Goal: Use online tool/utility: Utilize a website feature to perform a specific function

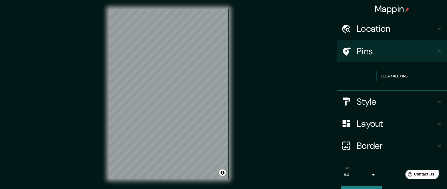
click at [298, 109] on div "Style" at bounding box center [392, 102] width 110 height 22
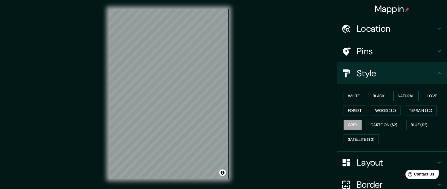
click at [298, 76] on h4 "Style" at bounding box center [396, 73] width 79 height 11
click at [298, 124] on button "Blue ($2)" at bounding box center [419, 125] width 26 height 10
click at [298, 125] on button "Cartoon ($2)" at bounding box center [384, 125] width 36 height 10
click at [298, 125] on button "Grey" at bounding box center [353, 125] width 18 height 10
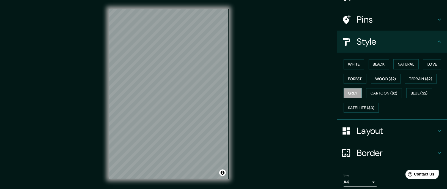
scroll to position [52, 0]
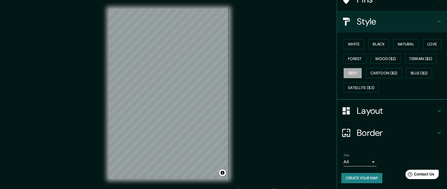
click at [298, 68] on button "Cartoon ($2)" at bounding box center [384, 73] width 36 height 10
click at [298, 86] on button "Satellite ($3)" at bounding box center [361, 88] width 35 height 10
click at [298, 74] on button "Grey" at bounding box center [353, 73] width 18 height 10
click at [298, 42] on button "Love" at bounding box center [432, 44] width 18 height 10
click at [298, 48] on button "Natural" at bounding box center [405, 44] width 25 height 10
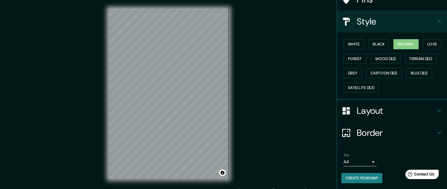
click at [298, 116] on div "Layout" at bounding box center [392, 111] width 110 height 22
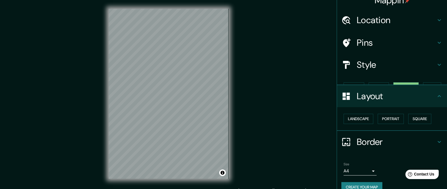
scroll to position [9, 0]
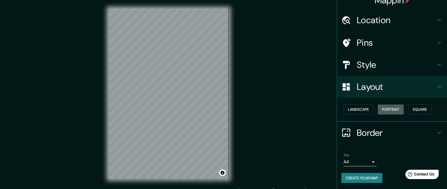
click at [298, 107] on button "Portrait" at bounding box center [391, 109] width 26 height 10
click at [298, 108] on button "Landscape" at bounding box center [359, 109] width 30 height 10
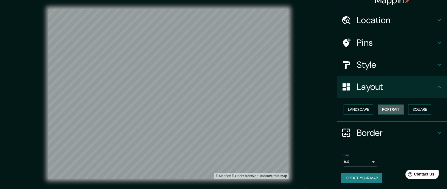
click at [298, 109] on button "Portrait" at bounding box center [391, 109] width 26 height 10
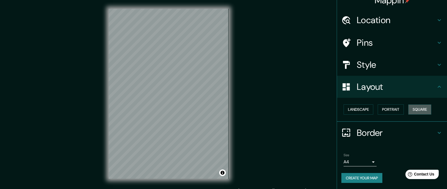
click at [298, 110] on button "Square" at bounding box center [419, 109] width 23 height 10
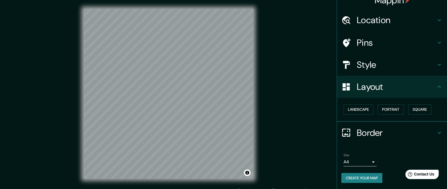
click at [298, 65] on h4 "Style" at bounding box center [396, 64] width 79 height 11
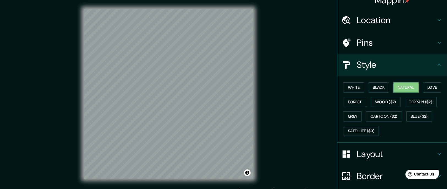
click at [298, 88] on button "Black" at bounding box center [379, 87] width 21 height 10
click at [298, 89] on button "Black" at bounding box center [379, 87] width 21 height 10
click at [298, 86] on button "White" at bounding box center [354, 87] width 21 height 10
click at [298, 83] on button "Black" at bounding box center [379, 87] width 21 height 10
drag, startPoint x: 370, startPoint y: 84, endPoint x: 372, endPoint y: 81, distance: 3.2
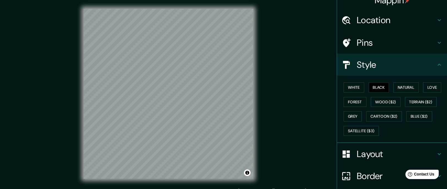
click at [298, 82] on button "Black" at bounding box center [379, 87] width 21 height 10
click at [298, 86] on button "Natural" at bounding box center [405, 87] width 25 height 10
click at [298, 86] on button "Black" at bounding box center [379, 87] width 21 height 10
click at [298, 87] on button "White" at bounding box center [354, 87] width 21 height 10
click at [298, 105] on button "Forest" at bounding box center [355, 102] width 23 height 10
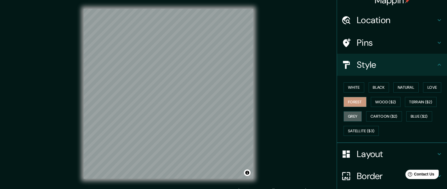
click at [298, 117] on button "Grey" at bounding box center [353, 116] width 18 height 10
